Goal: Information Seeking & Learning: Learn about a topic

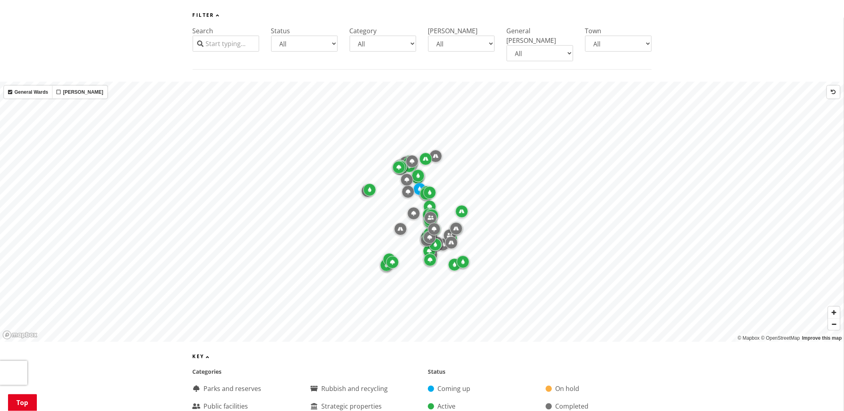
scroll to position [178, 0]
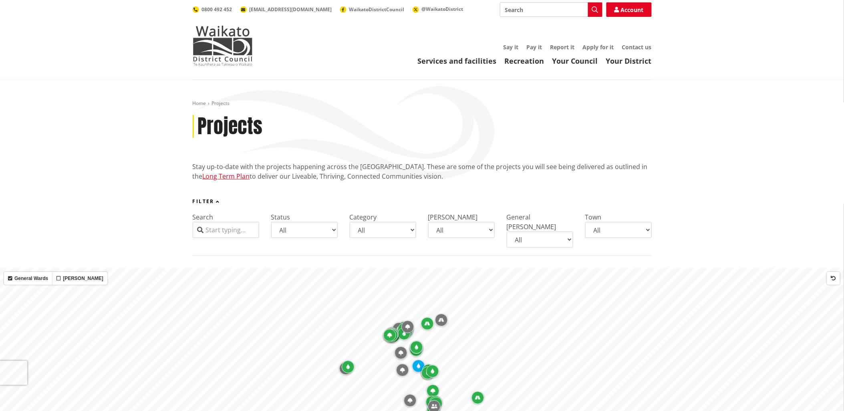
click at [222, 227] on input "Search" at bounding box center [226, 230] width 66 height 16
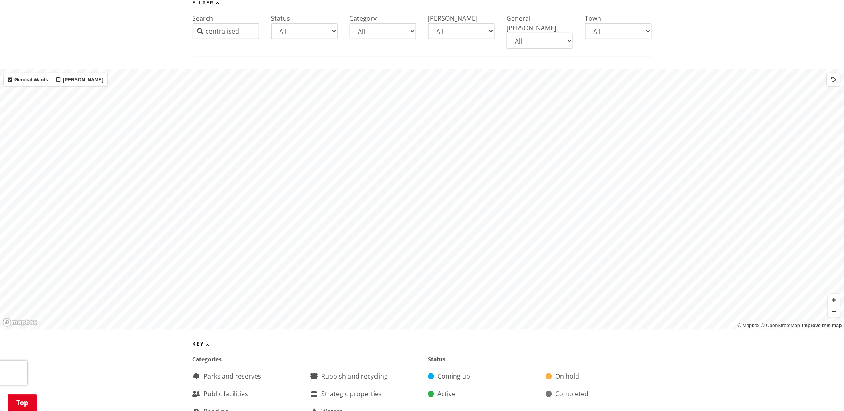
scroll to position [178, 0]
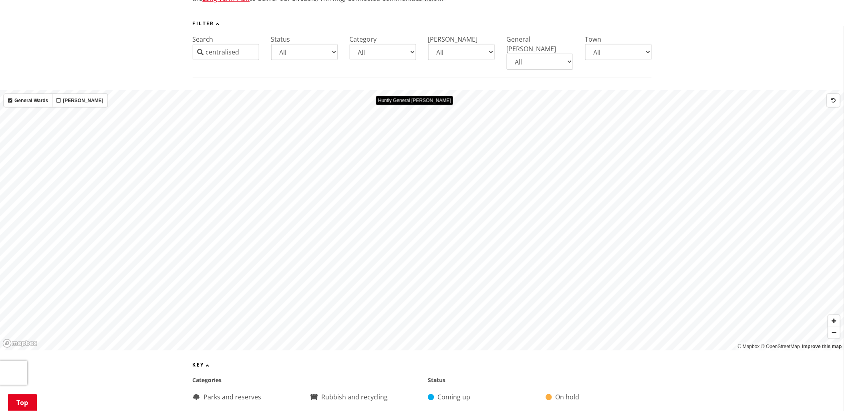
drag, startPoint x: 245, startPoint y: 54, endPoint x: 199, endPoint y: 53, distance: 46.4
click at [199, 53] on div "centralised" at bounding box center [226, 52] width 66 height 16
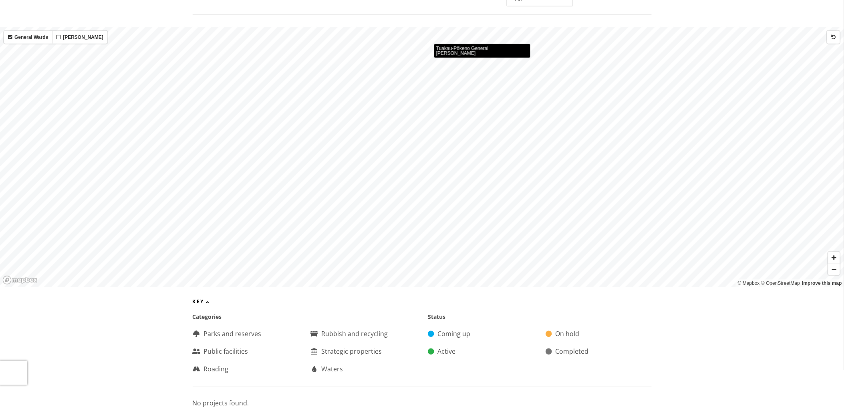
scroll to position [0, 0]
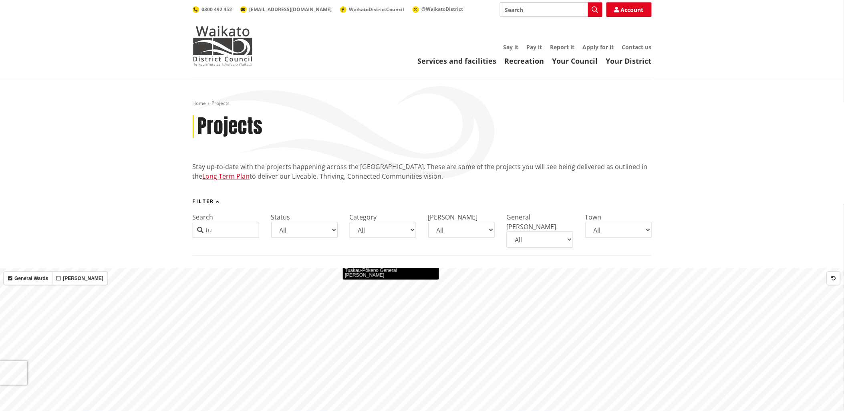
type input "t"
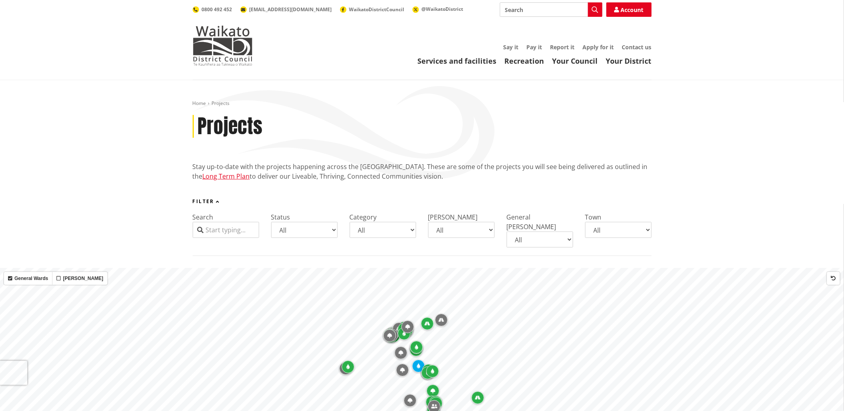
click at [643, 230] on select "All Aka Aka Bombay Eureka Glen Afton Glen Massey Glen Murray Gordonton Horotiu …" at bounding box center [618, 230] width 66 height 16
select select "Huntly"
click at [585, 222] on select "All Aka Aka Bombay Eureka Glen Afton Glen Massey Glen Murray Gordonton Horotiu …" at bounding box center [618, 230] width 66 height 16
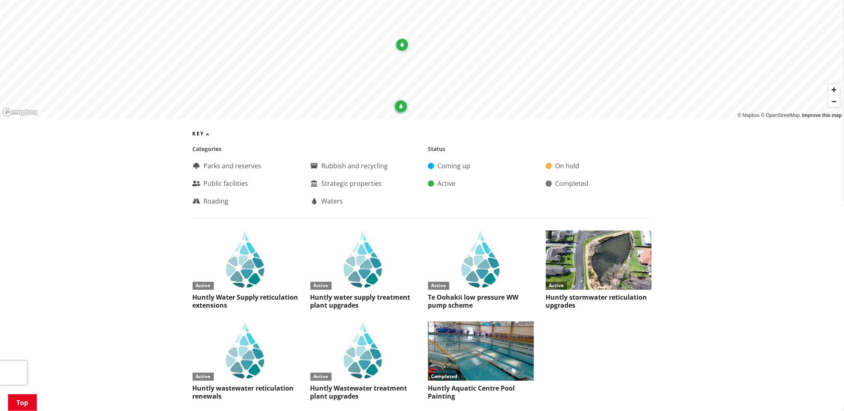
scroll to position [178, 0]
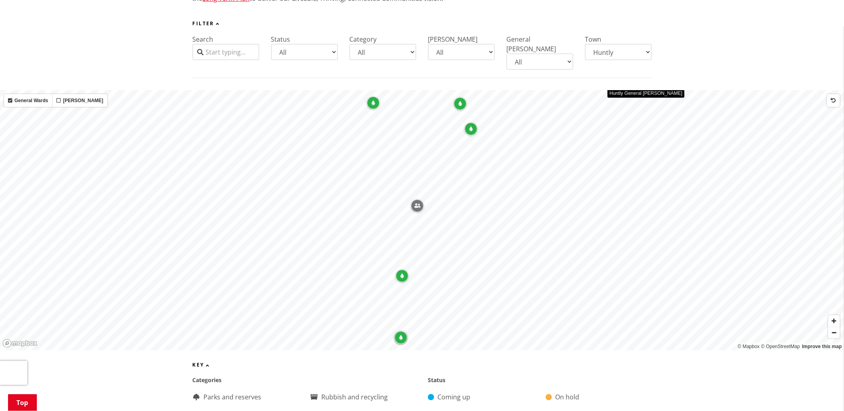
click at [646, 47] on select "All Aka Aka Bombay Eureka Glen Afton Glen Massey Glen Murray Gordonton Horotiu …" at bounding box center [618, 52] width 66 height 16
select select
click at [585, 44] on select "All Aka Aka Bombay Eureka Glen Afton Glen Massey Glen Murray Gordonton Horotiu …" at bounding box center [618, 52] width 66 height 16
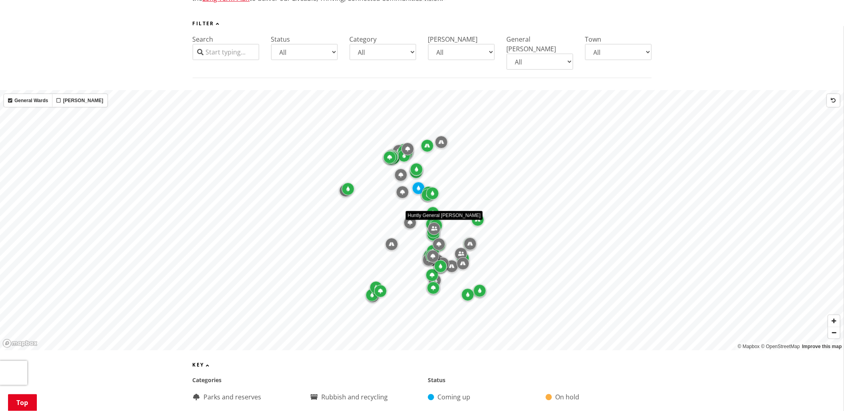
click at [211, 52] on input "Search" at bounding box center [226, 52] width 66 height 16
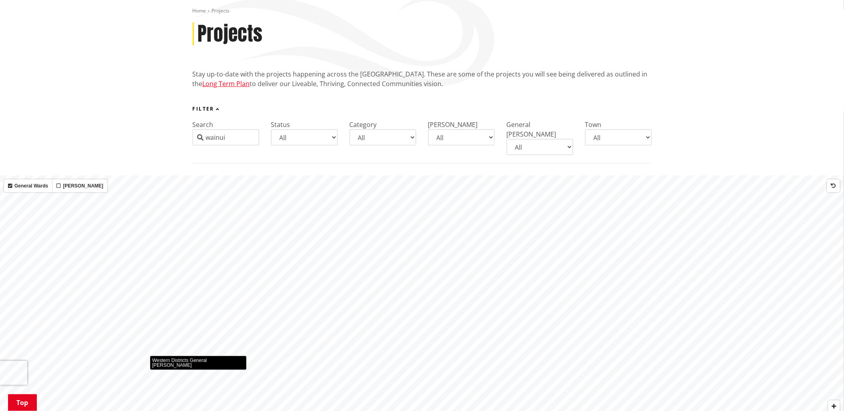
scroll to position [0, 0]
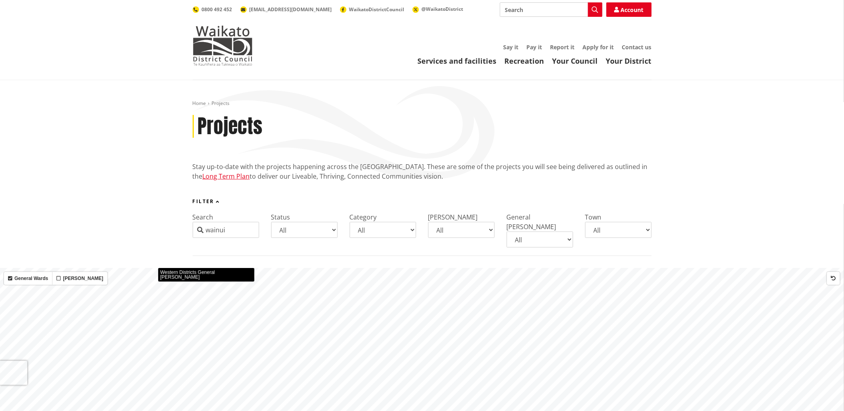
drag, startPoint x: 240, startPoint y: 228, endPoint x: 198, endPoint y: 228, distance: 42.4
click at [198, 228] on div "wainui" at bounding box center [226, 230] width 66 height 16
drag, startPoint x: 248, startPoint y: 229, endPoint x: 175, endPoint y: 229, distance: 72.9
click at [175, 229] on div "Filter Search lightbody Status All Coming up Active On hold Completed Category …" at bounding box center [422, 227] width 844 height 57
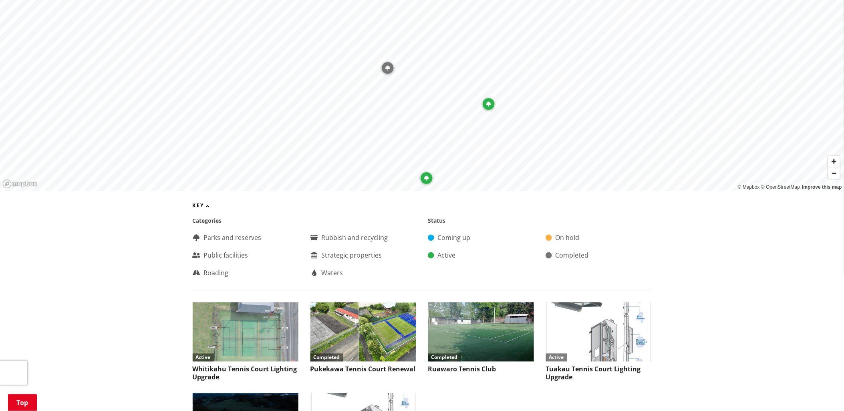
scroll to position [133, 0]
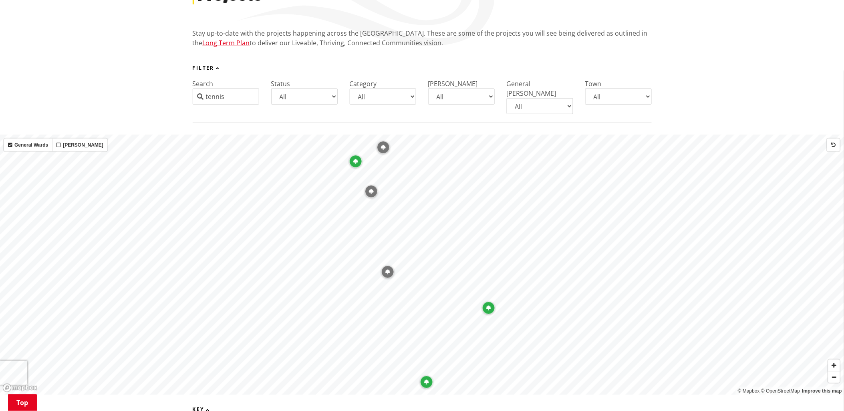
drag, startPoint x: 230, startPoint y: 98, endPoint x: 190, endPoint y: 95, distance: 40.1
click at [190, 95] on div "Filter Search tennis Status All Coming up Active On hold Completed Category All…" at bounding box center [422, 93] width 471 height 57
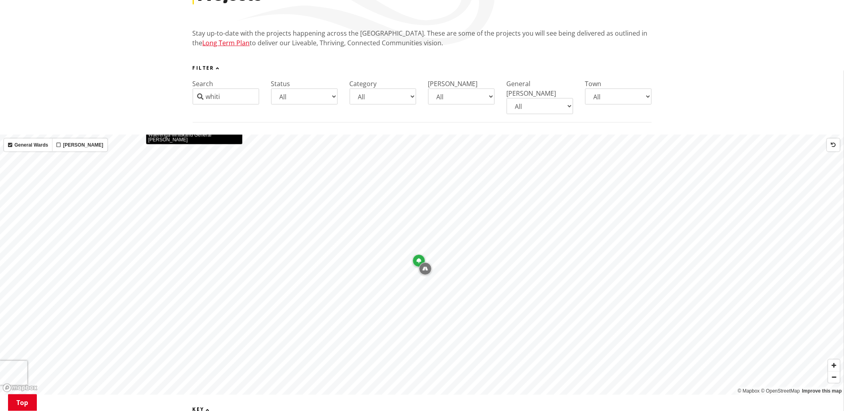
drag, startPoint x: 245, startPoint y: 97, endPoint x: 169, endPoint y: 91, distance: 76.7
click at [169, 91] on div "Filter Search whiti Status All Coming up Active On hold Completed Category All …" at bounding box center [422, 93] width 844 height 57
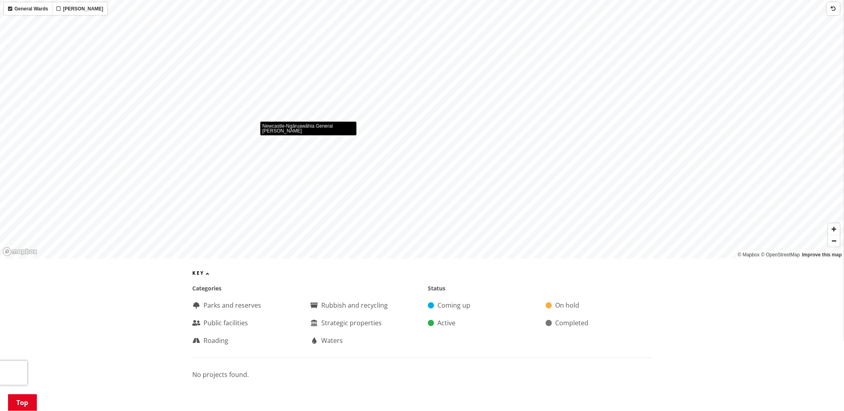
scroll to position [267, 0]
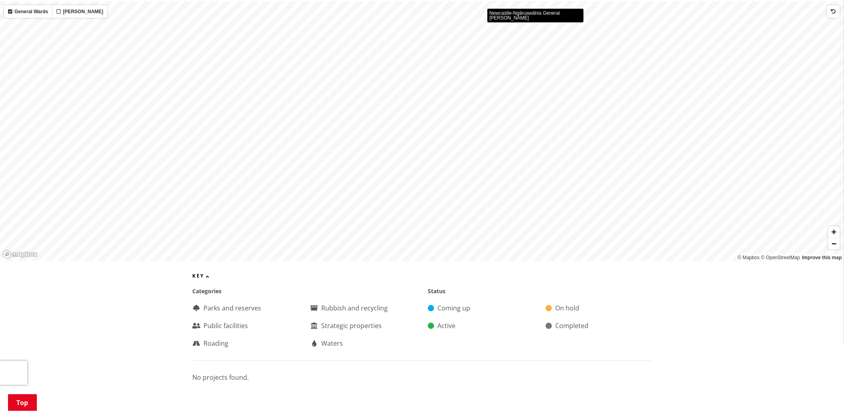
type input "hakanoa"
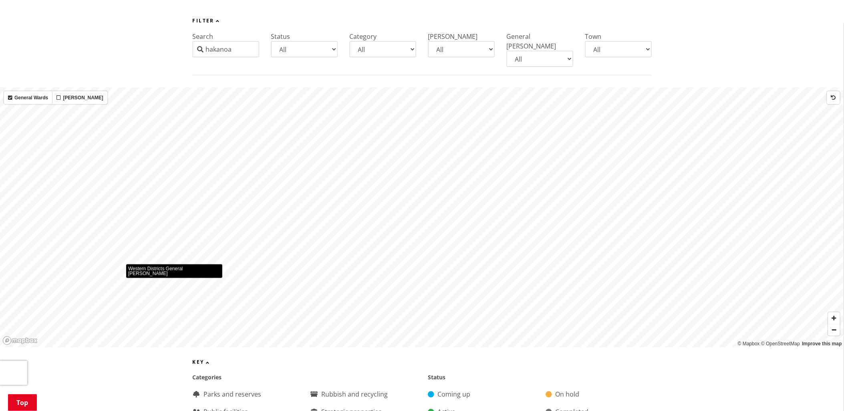
scroll to position [89, 0]
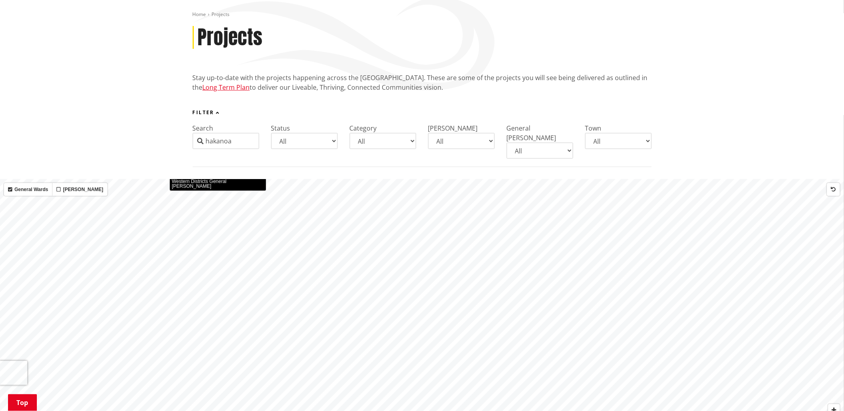
drag, startPoint x: 225, startPoint y: 139, endPoint x: 191, endPoint y: 138, distance: 34.9
click at [191, 138] on div "Filter Search hakanoa Status All Coming up Active On hold Completed Category Al…" at bounding box center [422, 138] width 471 height 57
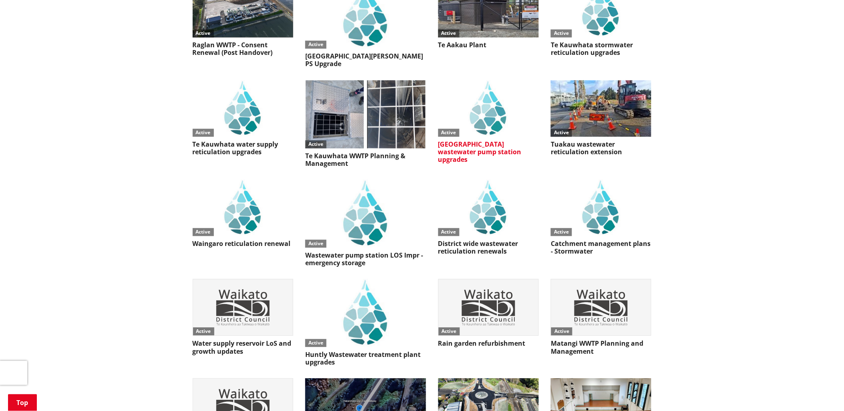
scroll to position [2669, 0]
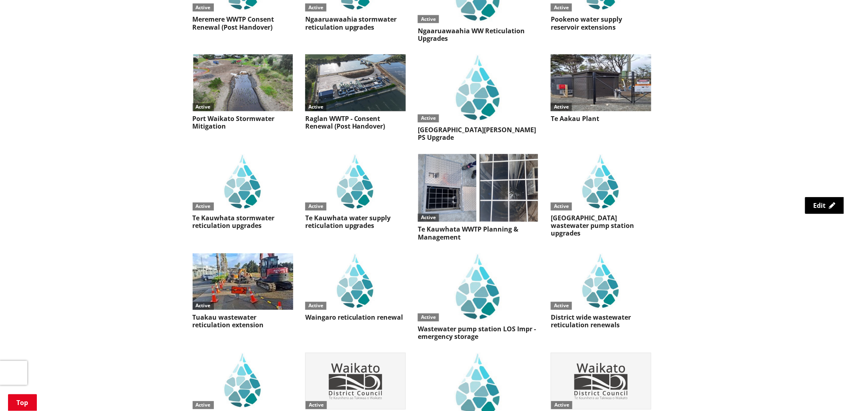
scroll to position [2661, 0]
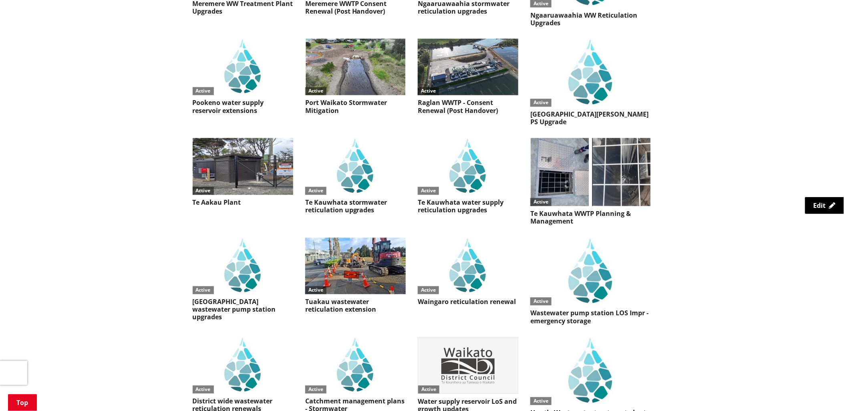
scroll to position [2669, 0]
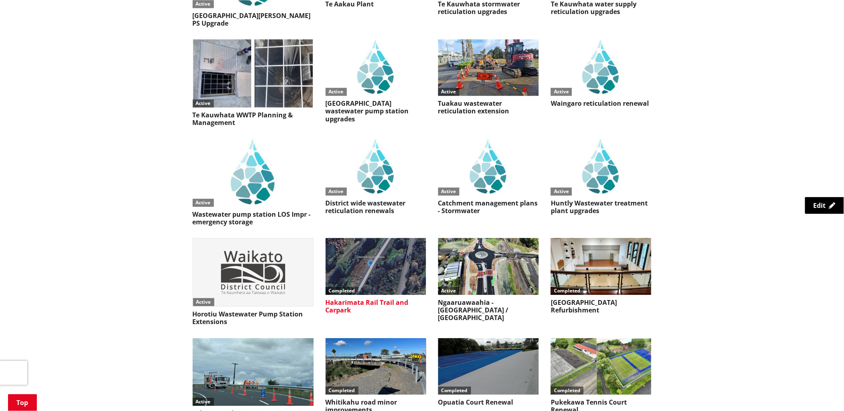
scroll to position [2891, 0]
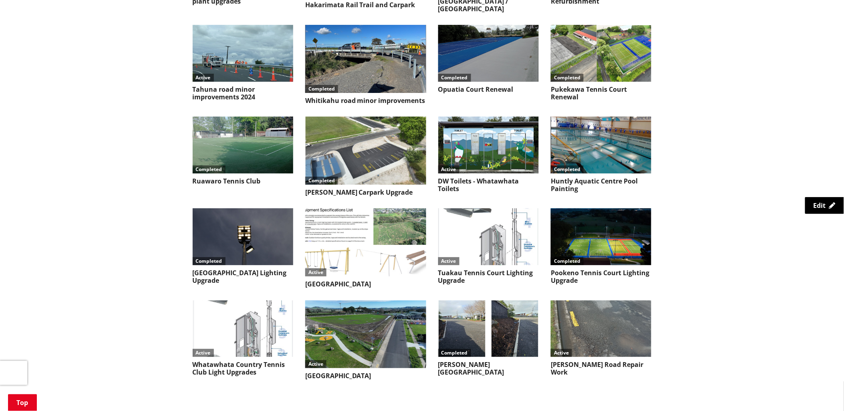
scroll to position [3203, 0]
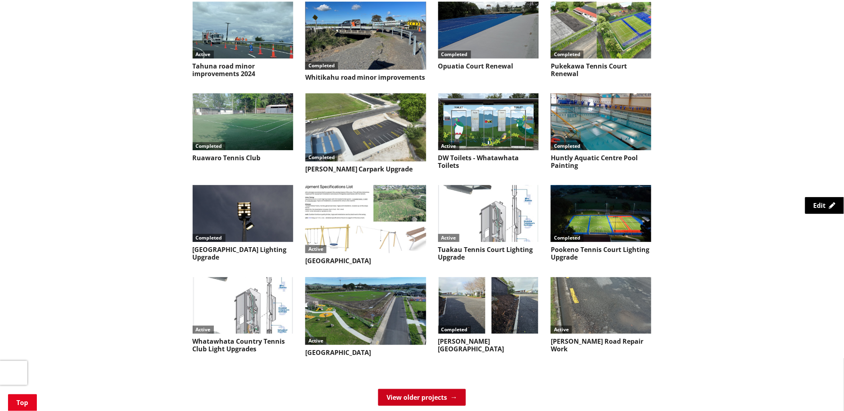
click at [401, 389] on link "View older projects" at bounding box center [422, 397] width 88 height 17
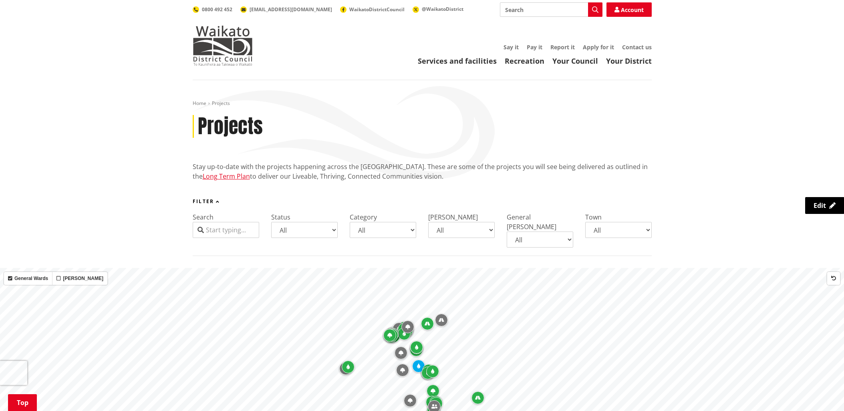
scroll to position [3203, 0]
